Goal: Information Seeking & Learning: Learn about a topic

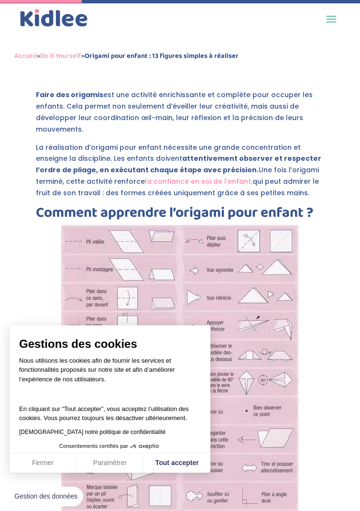
scroll to position [874, 0]
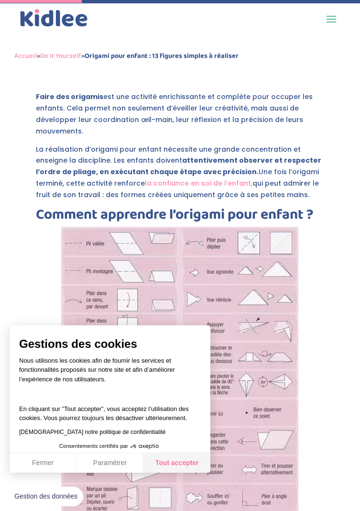
click at [186, 473] on button "Tout accepter" at bounding box center [176, 463] width 67 height 20
checkbox input "true"
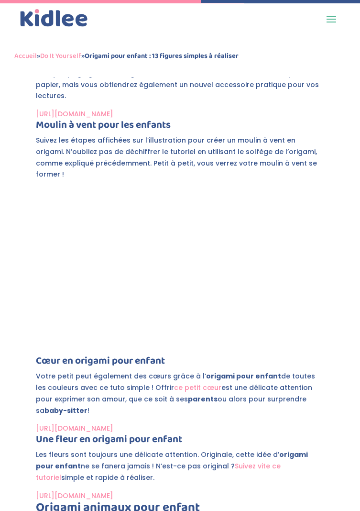
scroll to position [2154, 0]
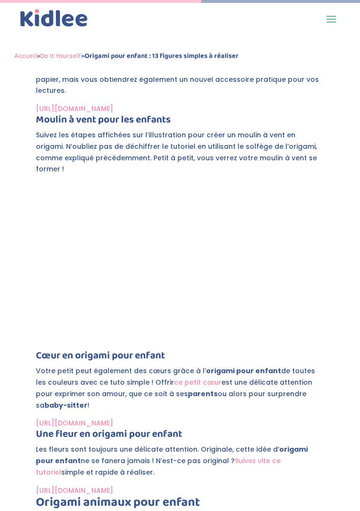
click at [154, 429] on h4 "Une fleur en origami pour enfant" at bounding box center [180, 436] width 288 height 15
click at [113, 418] on link "[URL][DOMAIN_NAME]" at bounding box center [74, 423] width 77 height 10
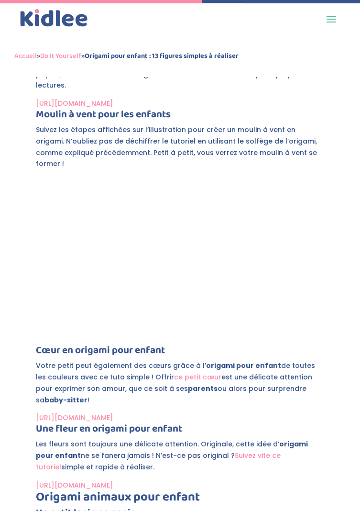
scroll to position [2185, 0]
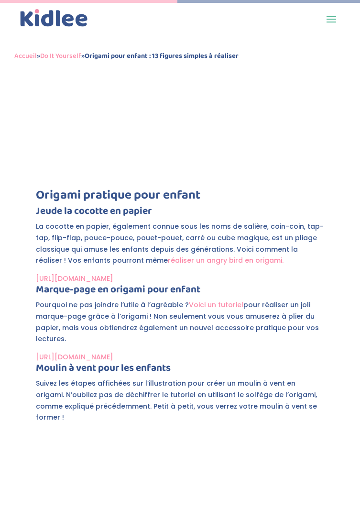
scroll to position [1910, 0]
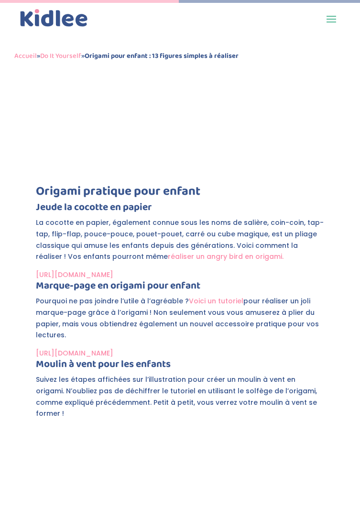
click at [59, 202] on h4 "Jeu de la cocotte en papier" at bounding box center [180, 209] width 288 height 15
click at [54, 202] on h4 "Jeu de la cocotte en papier" at bounding box center [180, 209] width 288 height 15
click at [60, 202] on h4 "Jeu de la cocotte en papier" at bounding box center [180, 209] width 288 height 15
click at [70, 202] on h4 "Jeu de la cocotte en papier" at bounding box center [180, 209] width 288 height 15
click at [68, 202] on h4 "Jeu de la cocotte en papier" at bounding box center [180, 209] width 288 height 15
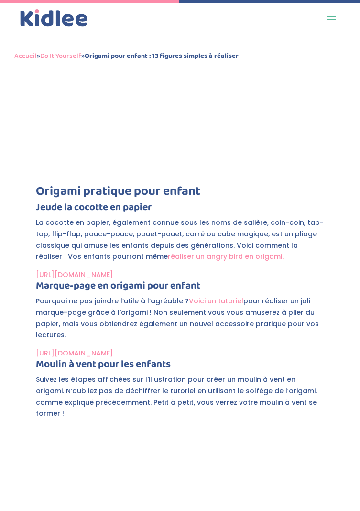
click at [74, 202] on h4 "Jeu de la cocotte en papier" at bounding box center [180, 209] width 288 height 15
click at [69, 202] on h4 "Jeu de la cocotte en papier" at bounding box center [180, 209] width 288 height 15
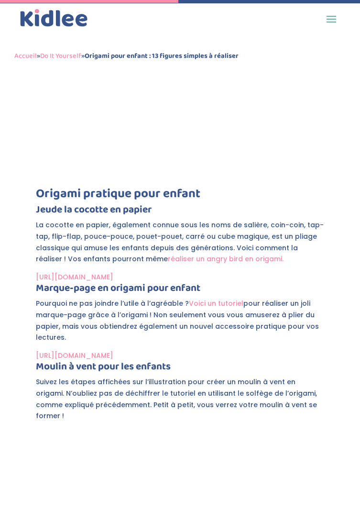
scroll to position [1905, 0]
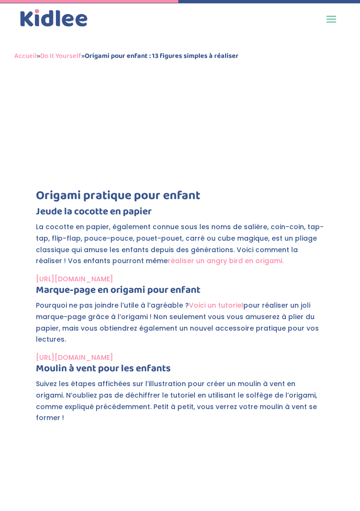
click at [89, 207] on h4 "Jeu de la cocotte en papier" at bounding box center [180, 214] width 288 height 15
click at [95, 189] on h3 "Origami pratique pour enfant" at bounding box center [180, 197] width 288 height 17
click at [100, 207] on h4 "Jeu de la cocotte en papier" at bounding box center [180, 214] width 288 height 15
click at [99, 207] on h4 "Jeu de la cocotte en papier" at bounding box center [180, 214] width 288 height 15
click at [63, 207] on h4 "Jeu de la cocotte en papier" at bounding box center [180, 214] width 288 height 15
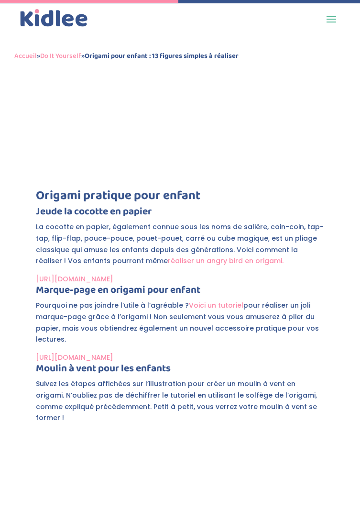
click at [56, 207] on h4 "Jeu de la cocotte en papier" at bounding box center [180, 214] width 288 height 15
click at [47, 203] on strong "Jeu" at bounding box center [43, 211] width 15 height 16
click at [56, 207] on h4 "Jeu de la cocotte en papier" at bounding box center [180, 214] width 288 height 15
click at [47, 221] on p "La cocotte en papier, également connue sous les noms de salière, coin-coin, tap…" at bounding box center [180, 247] width 288 height 52
click at [48, 221] on p "La cocotte en papier, également connue sous les noms de salière, coin-coin, tap…" at bounding box center [180, 247] width 288 height 52
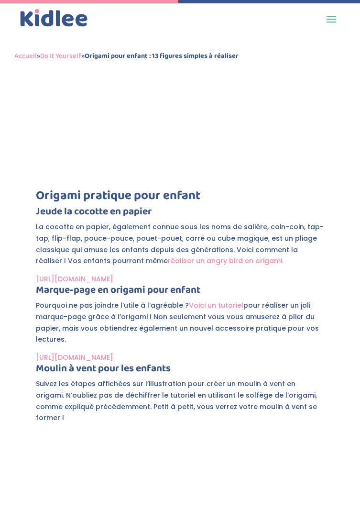
click at [53, 221] on p "La cocotte en papier, également connue sous les noms de salière, coin-coin, tap…" at bounding box center [180, 247] width 288 height 52
click at [59, 221] on p "La cocotte en papier, également connue sous les noms de salière, coin-coin, tap…" at bounding box center [180, 247] width 288 height 52
click at [63, 221] on p "La cocotte en papier, également connue sous les noms de salière, coin-coin, tap…" at bounding box center [180, 247] width 288 height 52
click at [168, 256] on link "réaliser un angry bird en origami." at bounding box center [226, 261] width 116 height 10
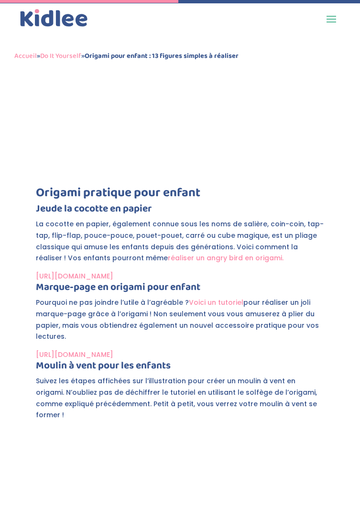
click at [142, 219] on p "La cocotte en papier, également connue sous les noms de salière, coin-coin, tap…" at bounding box center [180, 245] width 288 height 52
